Goal: Information Seeking & Learning: Learn about a topic

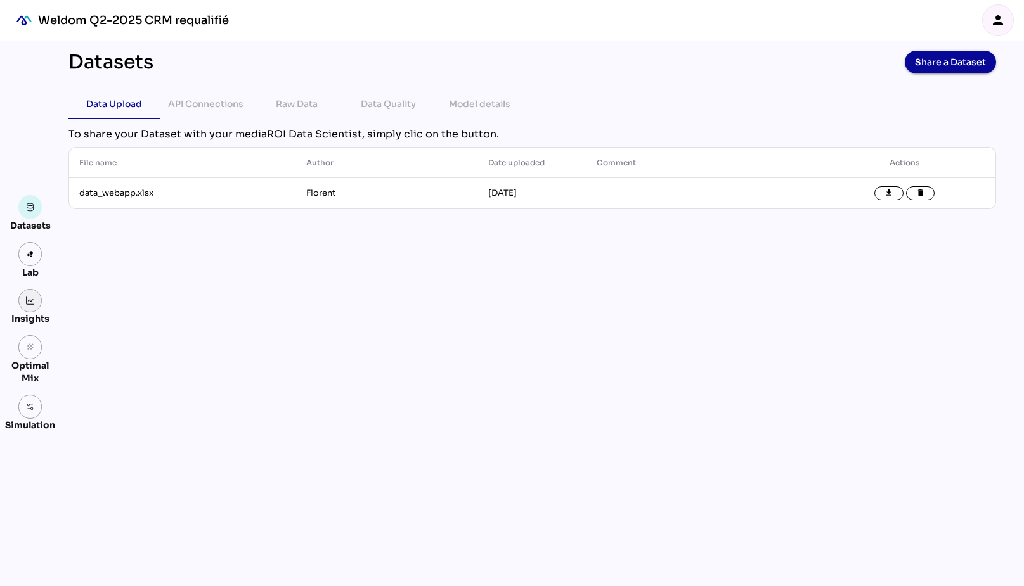
click at [27, 304] on link at bounding box center [30, 301] width 24 height 24
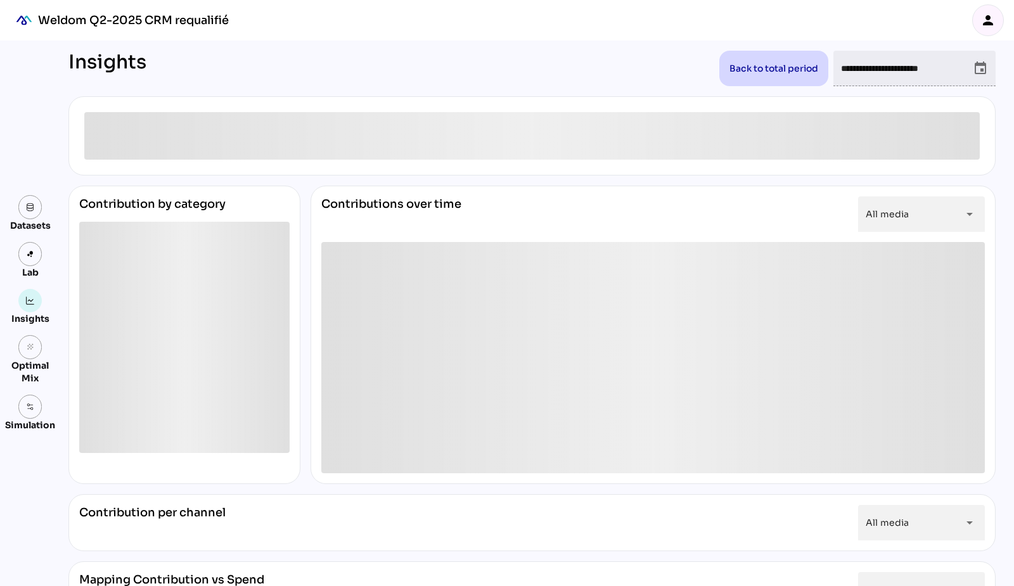
click at [974, 67] on icon "event" at bounding box center [980, 68] width 15 height 15
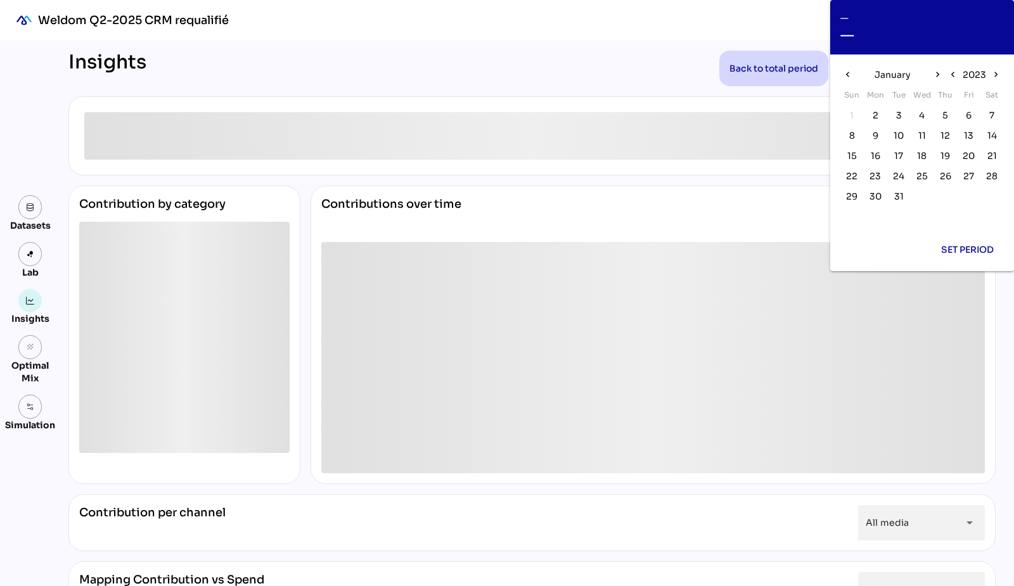
click at [855, 23] on div "—" at bounding box center [923, 18] width 164 height 16
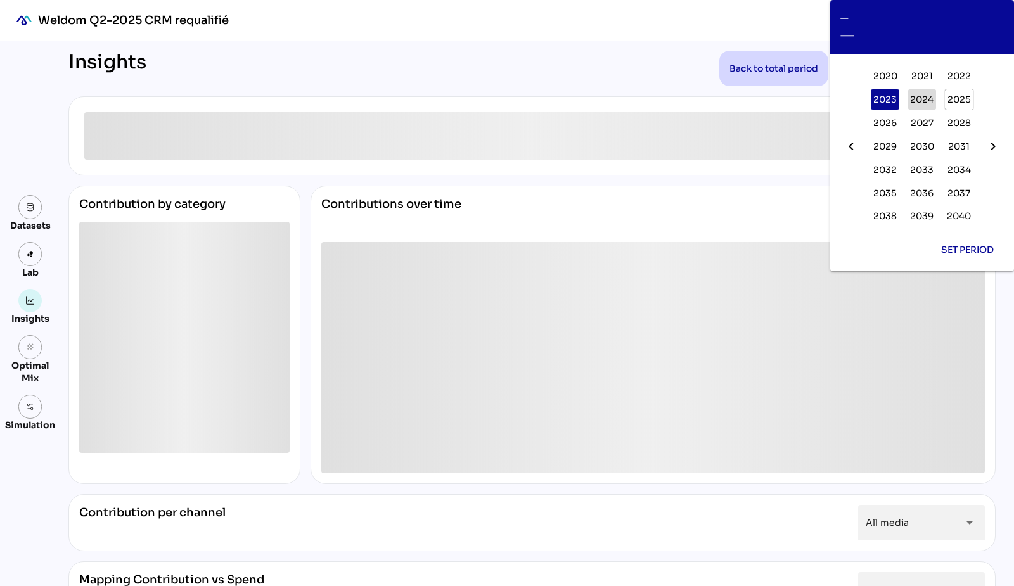
click at [926, 100] on span "2024" at bounding box center [921, 99] width 23 height 15
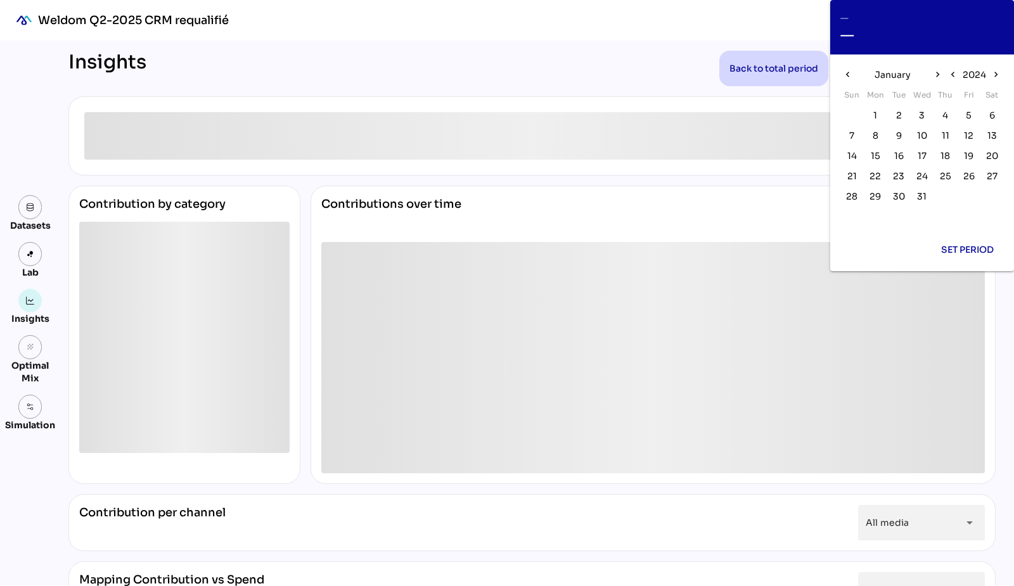
scroll to position [10, 0]
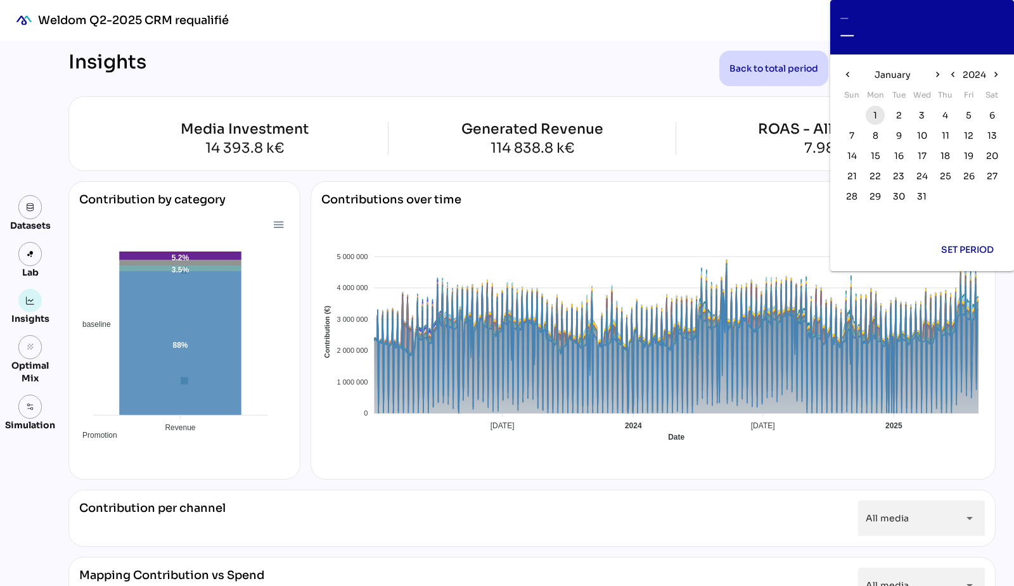
click at [877, 108] on span "1" at bounding box center [875, 115] width 14 height 14
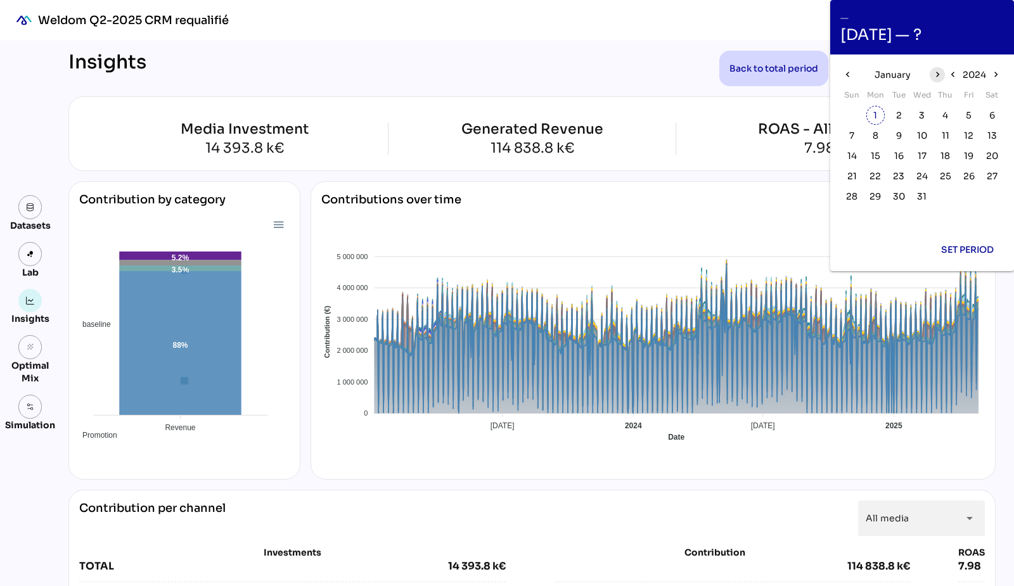
click at [936, 69] on icon "chevron_right" at bounding box center [937, 74] width 11 height 11
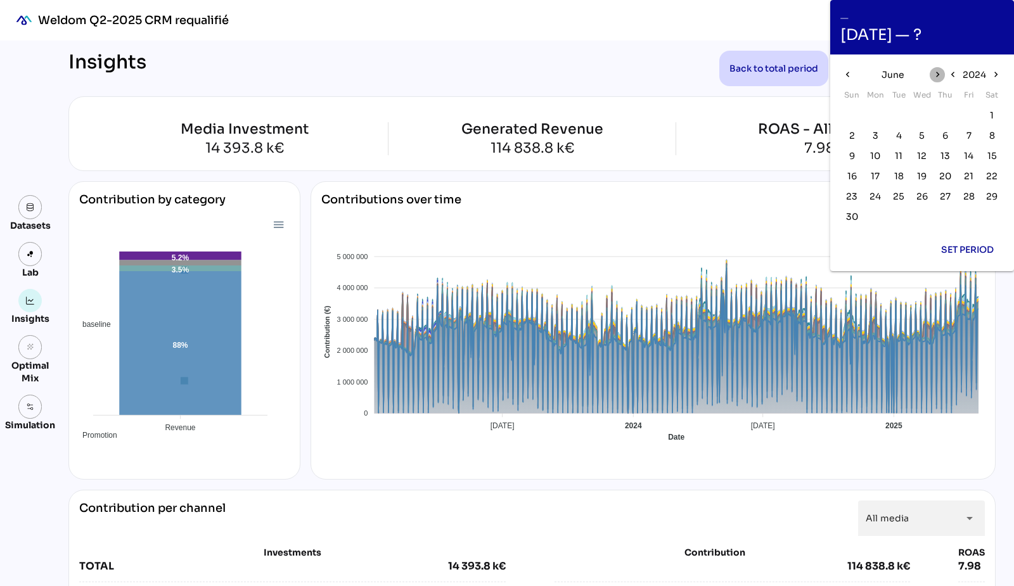
click at [936, 69] on icon "chevron_right" at bounding box center [937, 74] width 11 height 11
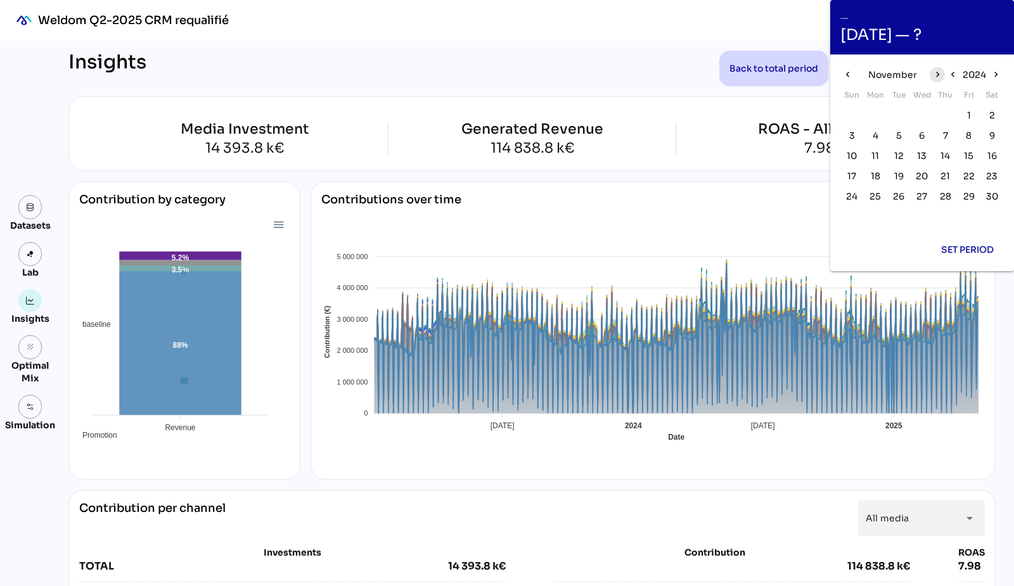
click at [936, 69] on icon "chevron_right" at bounding box center [937, 74] width 11 height 11
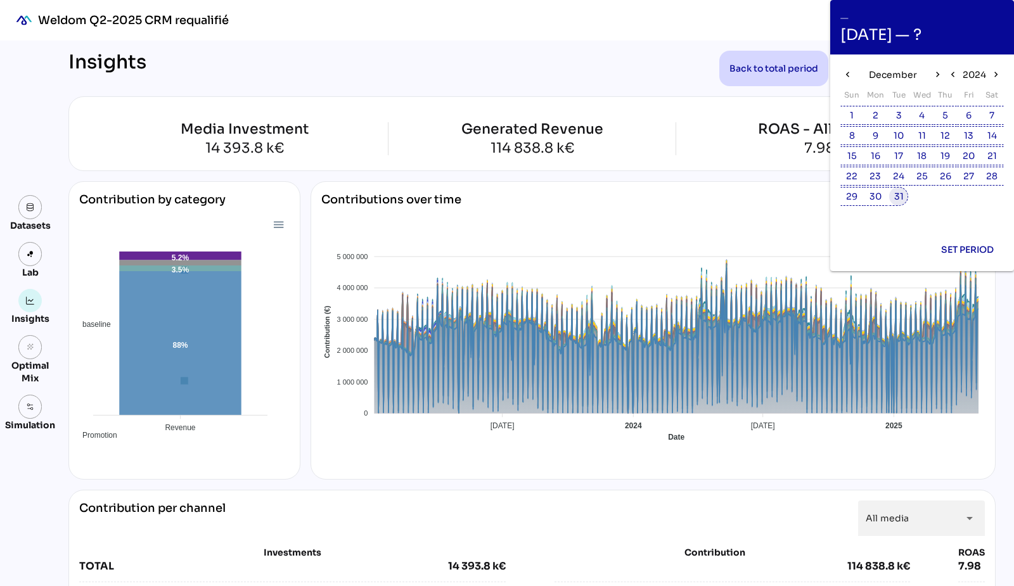
click at [897, 190] on span "31" at bounding box center [899, 197] width 10 height 14
type input "**********"
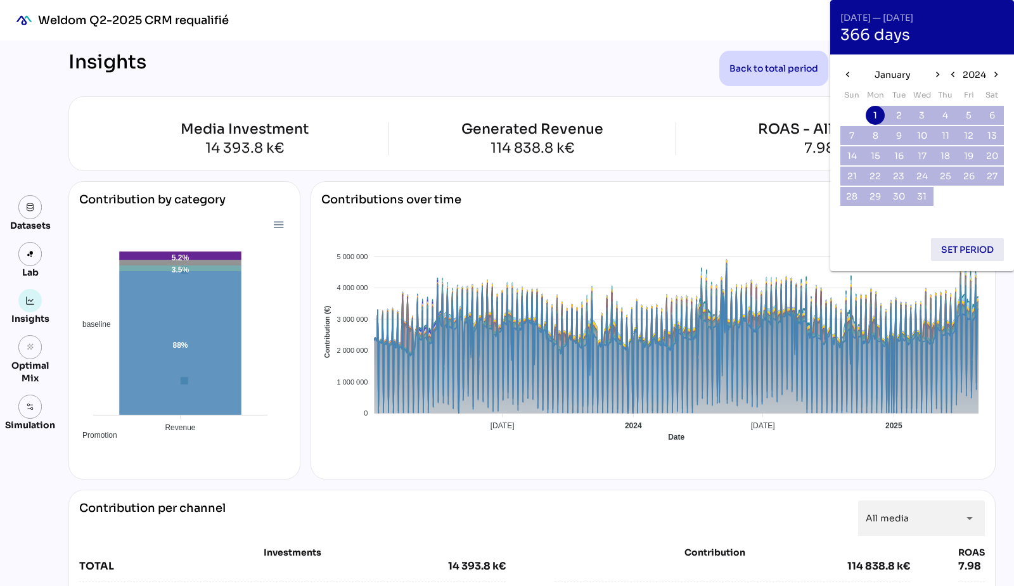
click at [953, 242] on span "Set period" at bounding box center [967, 249] width 53 height 15
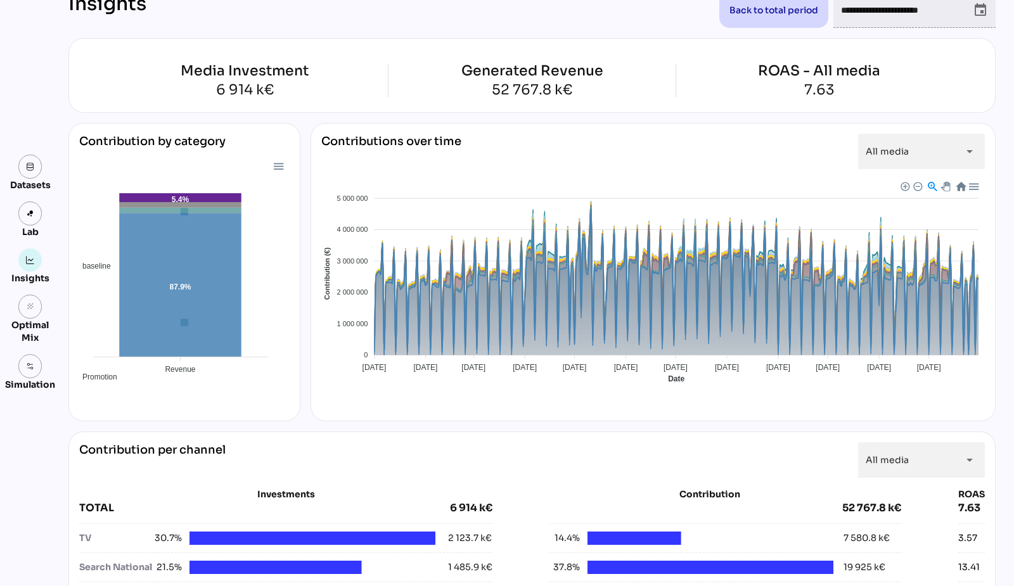
scroll to position [0, 0]
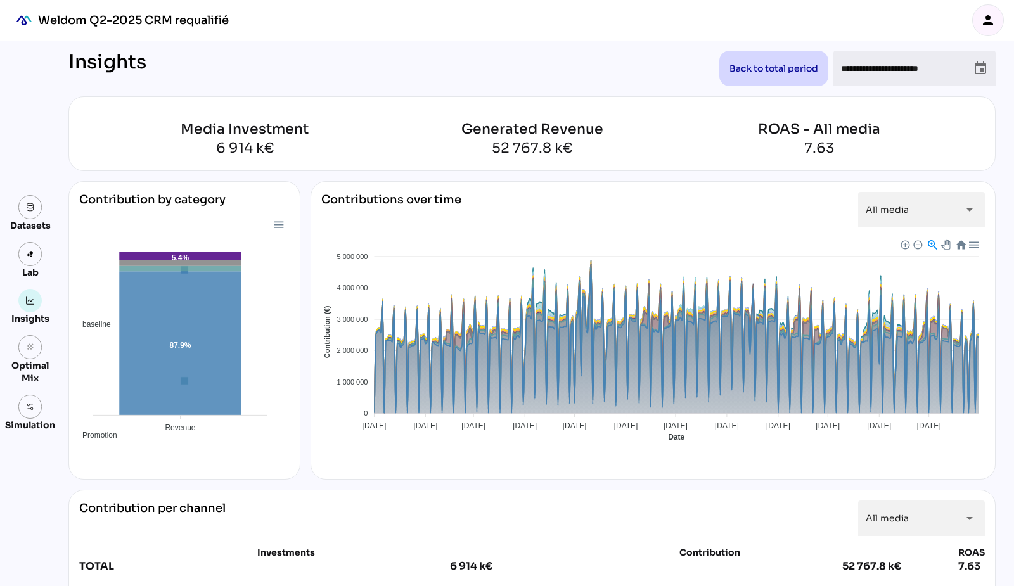
click at [274, 222] on div at bounding box center [278, 224] width 11 height 11
click at [298, 191] on div "Contribution by category baseline Promotion CRM media 87.9% 5.4% Revenue Revenu…" at bounding box center [531, 330] width 927 height 299
